Goal: Transaction & Acquisition: Purchase product/service

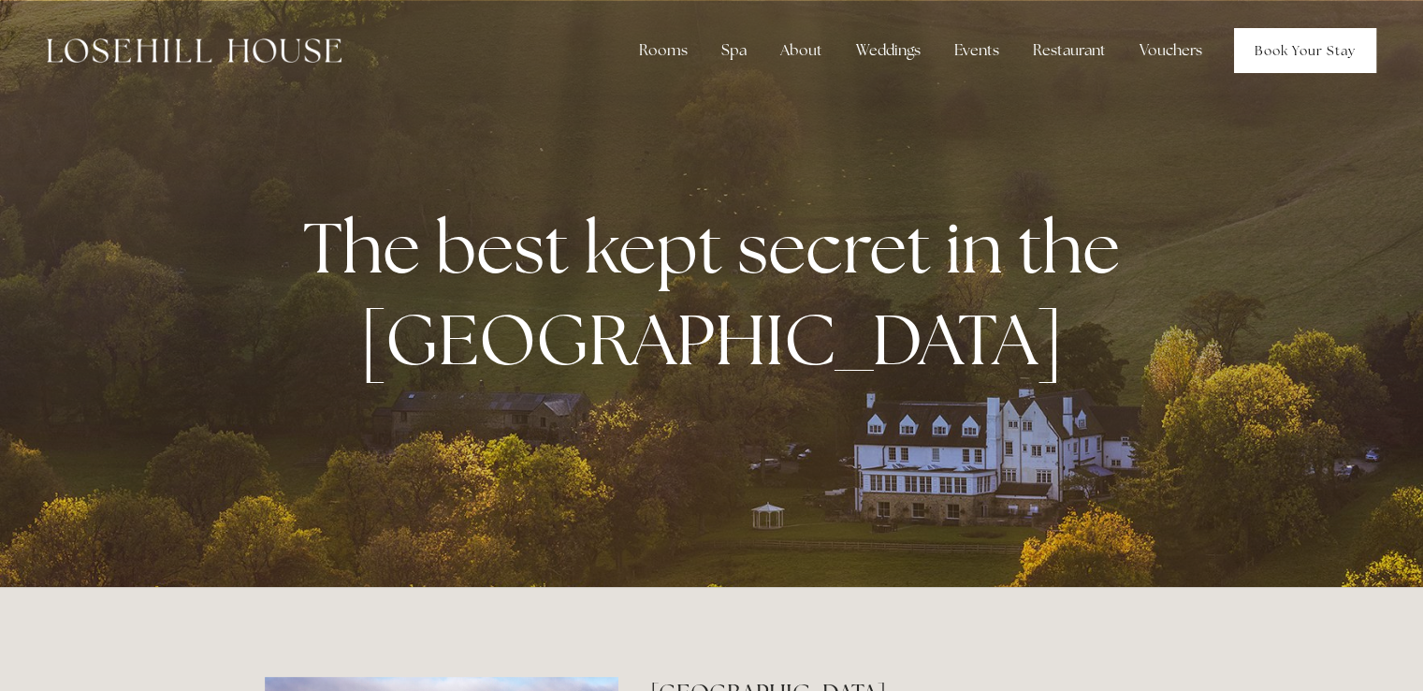
click at [1338, 64] on link "Book Your Stay" at bounding box center [1305, 50] width 142 height 45
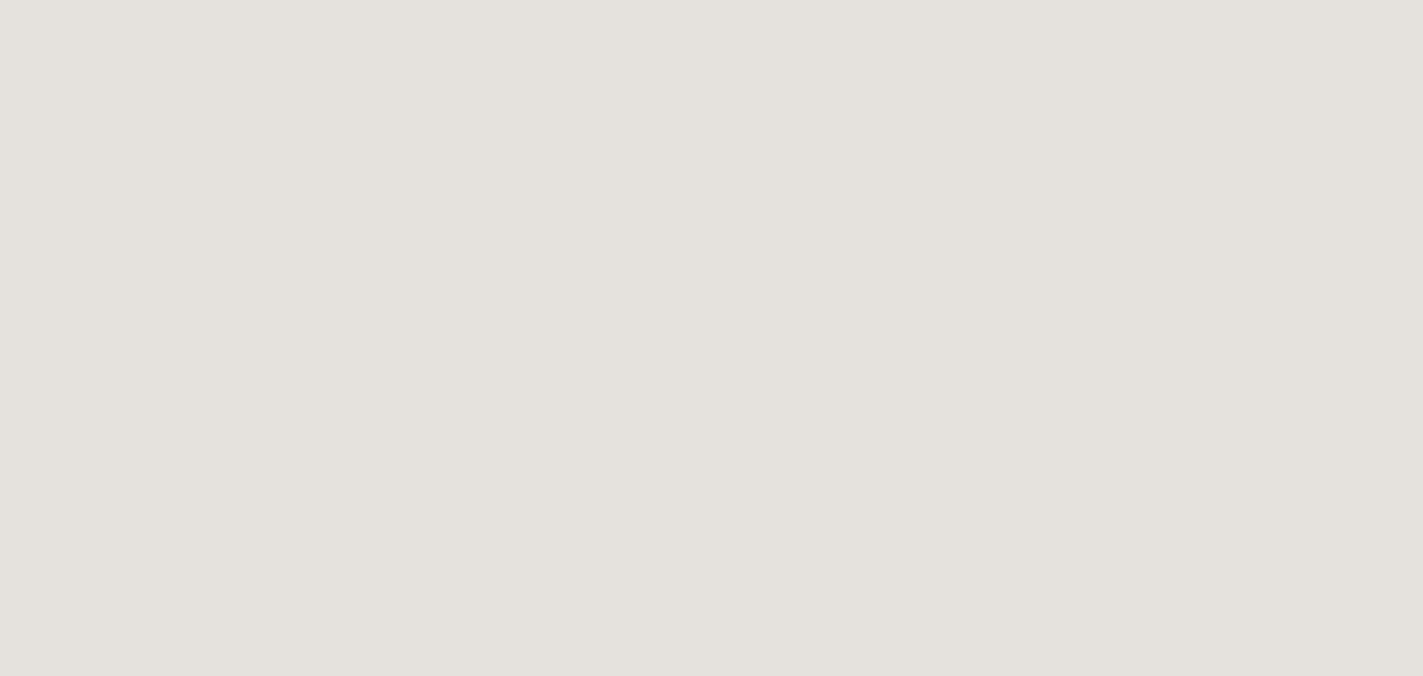
scroll to position [468, 0]
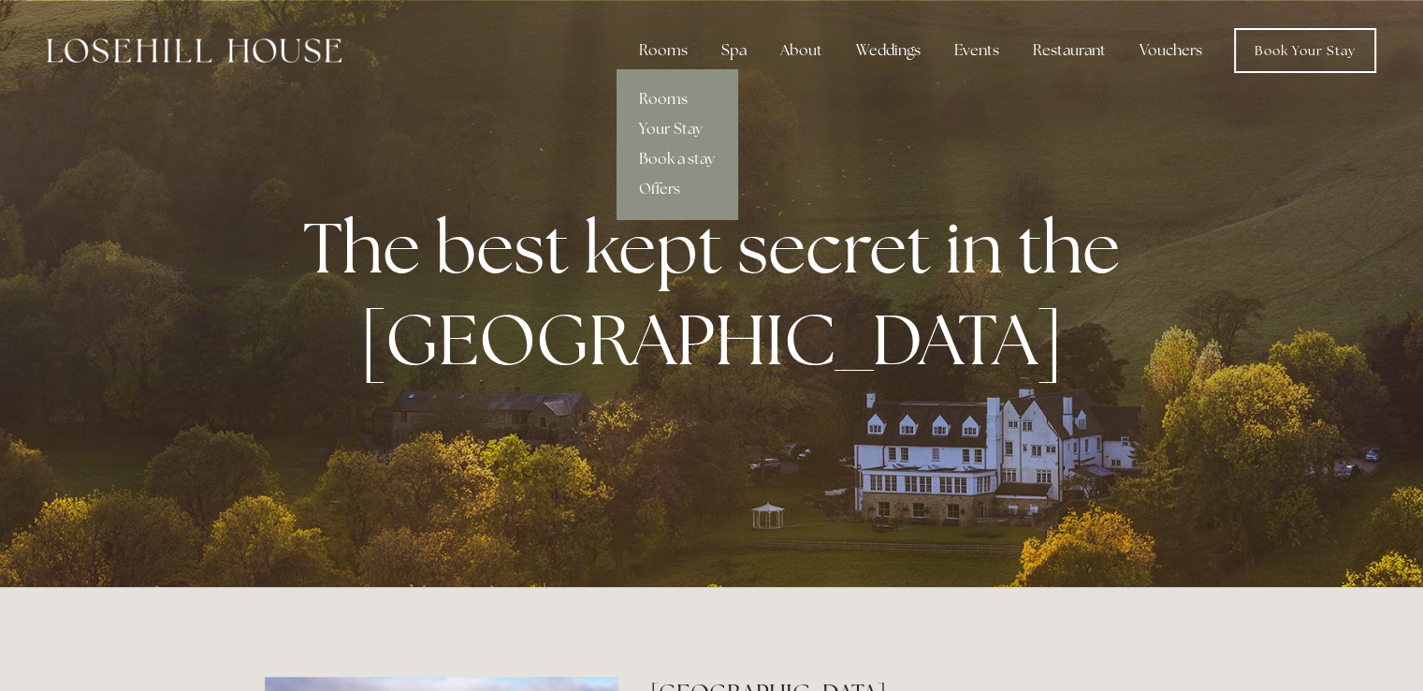
click at [674, 91] on link "Rooms" at bounding box center [677, 99] width 121 height 30
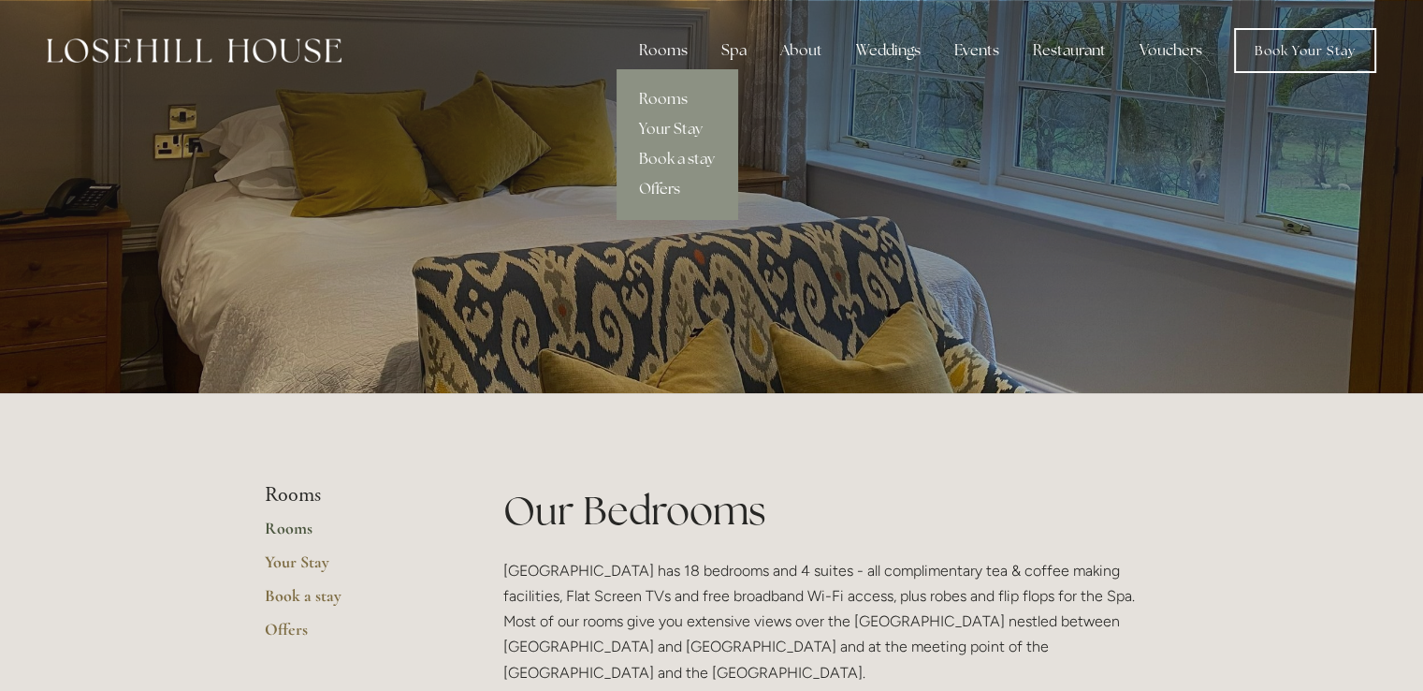
click at [661, 189] on link "Offers" at bounding box center [677, 189] width 121 height 30
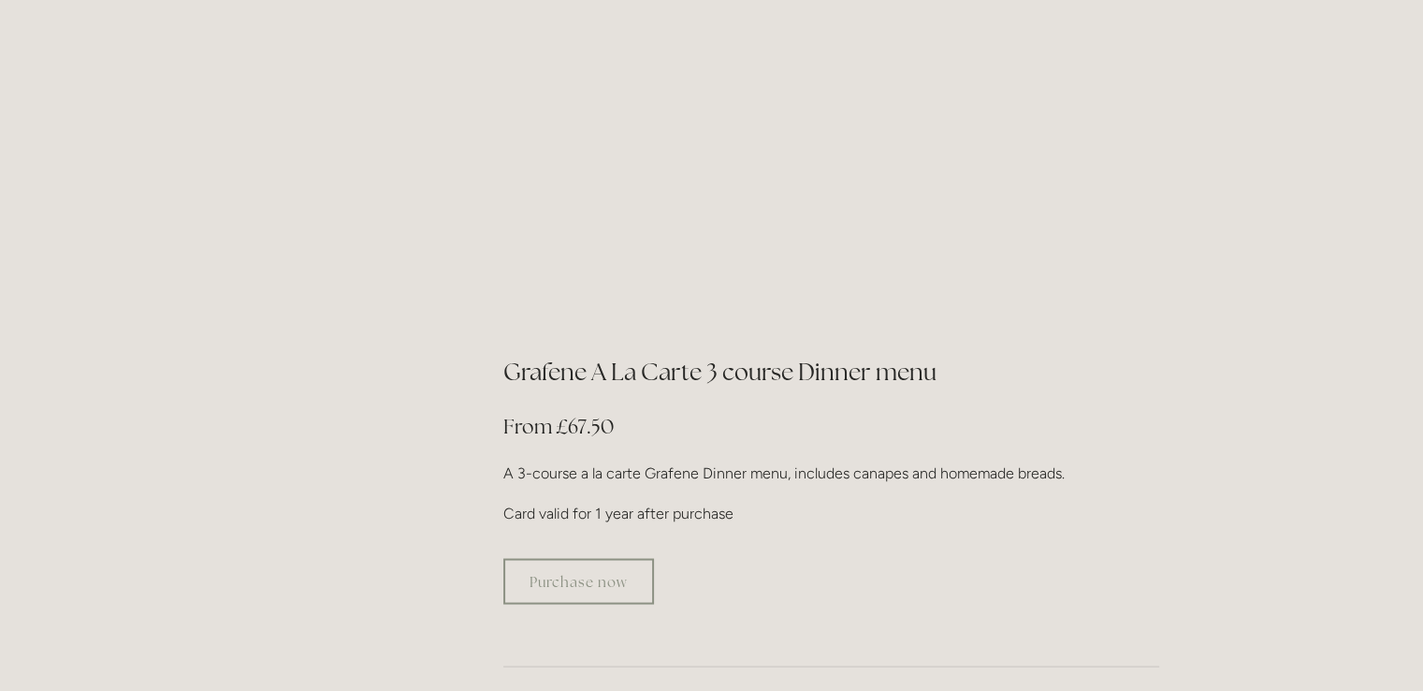
scroll to position [3181, 0]
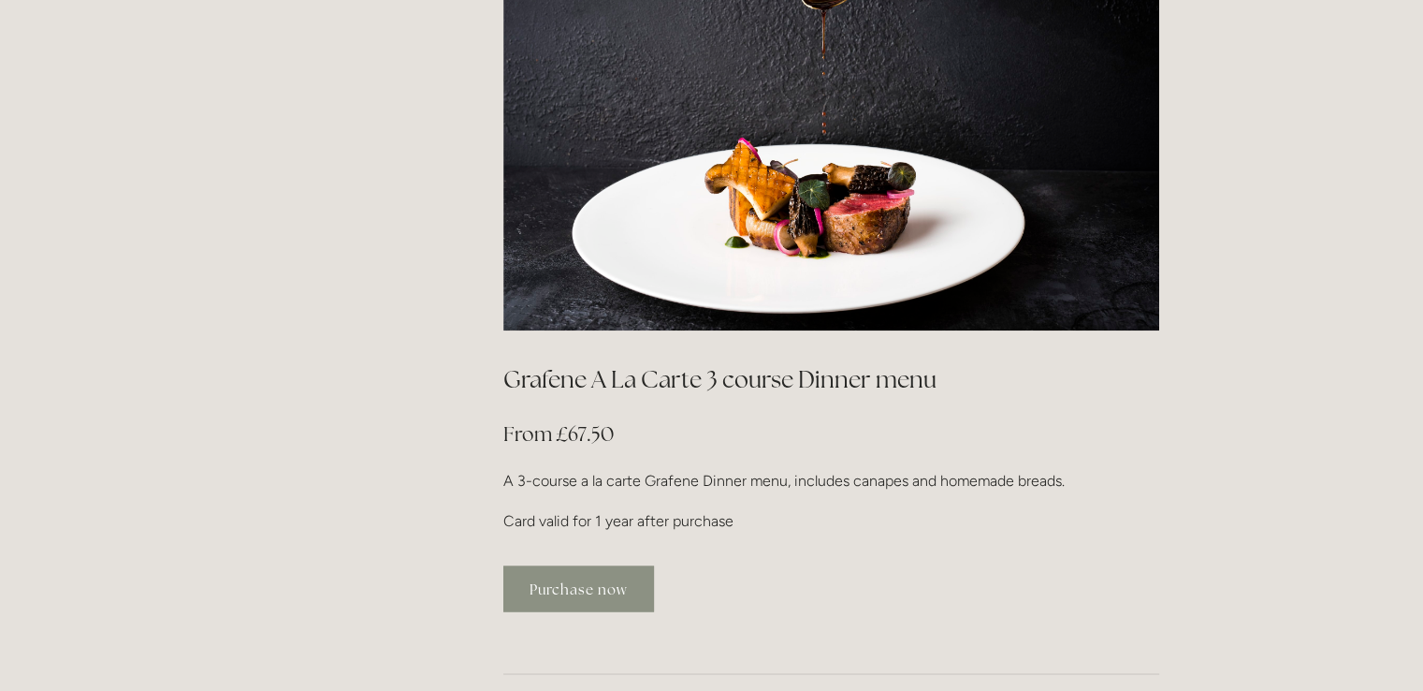
click at [576, 565] on link "Purchase now" at bounding box center [578, 588] width 151 height 46
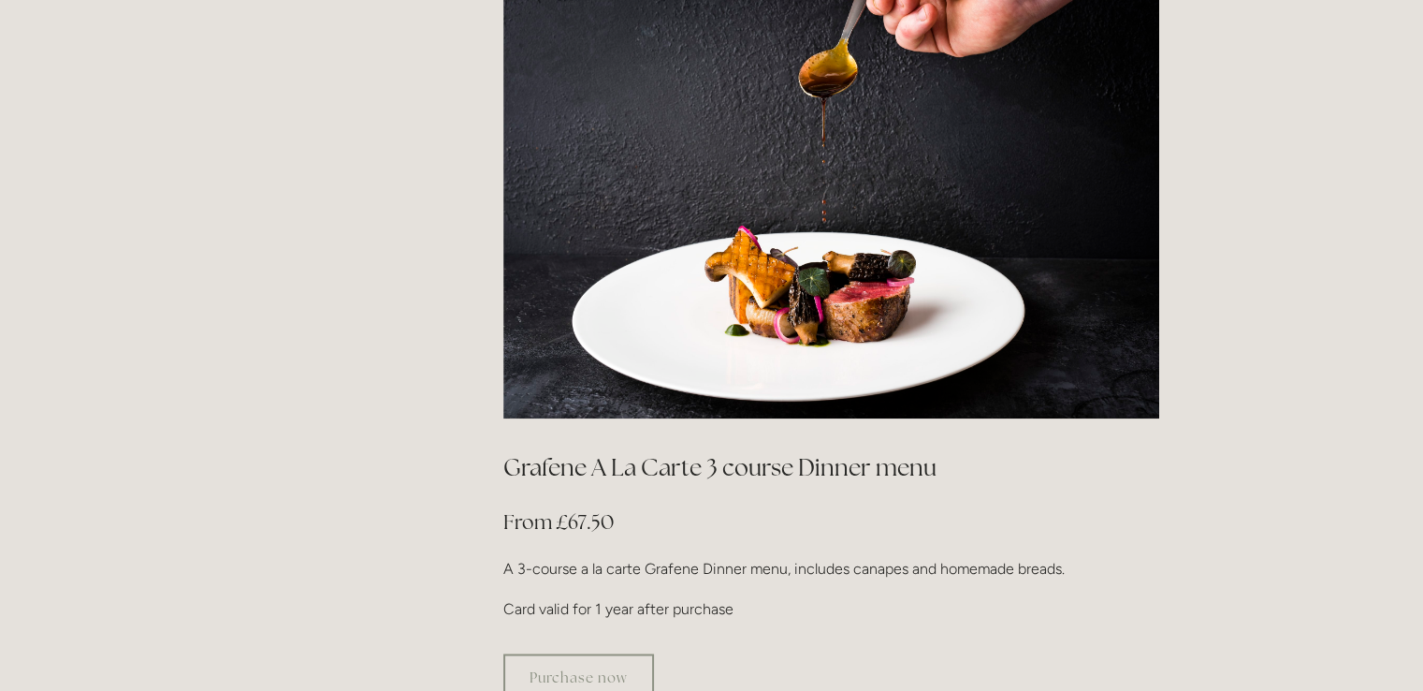
scroll to position [2714, 0]
